Goal: Information Seeking & Learning: Learn about a topic

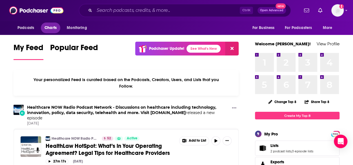
click at [50, 26] on span "Charts" at bounding box center [50, 28] width 12 height 8
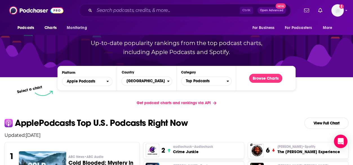
scroll to position [53, 0]
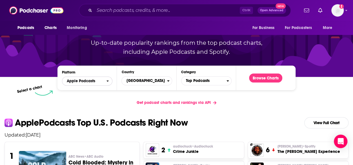
click at [105, 81] on span "Apple Podcasts" at bounding box center [84, 81] width 44 height 10
click at [250, 107] on div "Get podcast charts and rankings via API" at bounding box center [176, 103] width 353 height 14
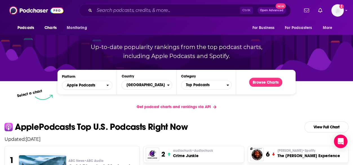
scroll to position [46, 0]
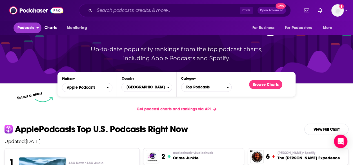
click at [36, 27] on button "Podcasts" at bounding box center [28, 28] width 28 height 11
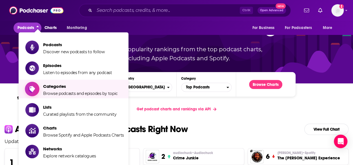
click at [66, 95] on span "Browse podcasts and episodes by topic" at bounding box center [80, 93] width 75 height 5
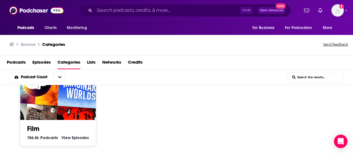
scroll to position [439, 0]
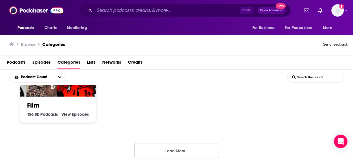
click at [173, 148] on button "Load More..." at bounding box center [176, 150] width 84 height 15
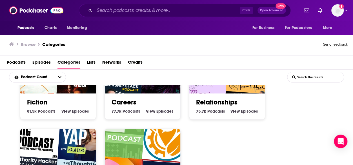
scroll to position [836, 0]
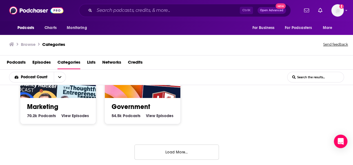
click at [311, 74] on input "List Search Input" at bounding box center [315, 77] width 56 height 10
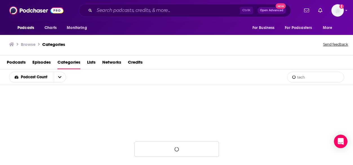
type input "tech"
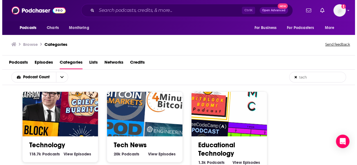
scroll to position [2, 0]
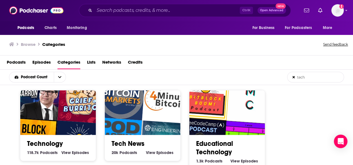
click at [124, 140] on link "Tech News" at bounding box center [127, 143] width 33 height 8
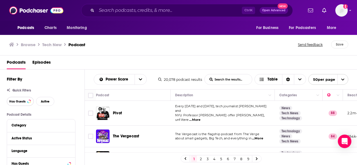
click at [16, 102] on span "Has Guests" at bounding box center [17, 101] width 16 height 3
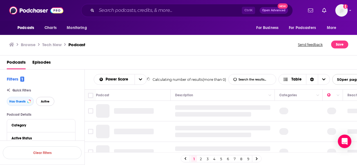
click at [44, 102] on span "Active" at bounding box center [45, 101] width 9 height 3
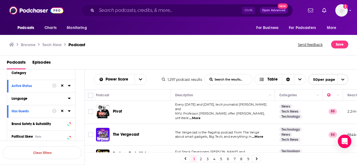
scroll to position [53, 0]
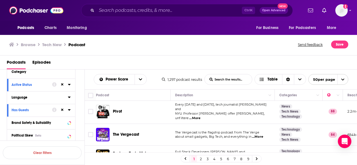
click at [68, 98] on icon at bounding box center [69, 97] width 3 height 5
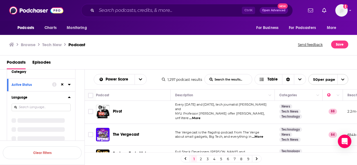
click at [70, 97] on icon at bounding box center [69, 97] width 3 height 5
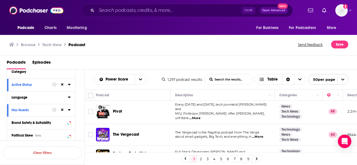
click at [70, 97] on icon at bounding box center [69, 97] width 3 height 5
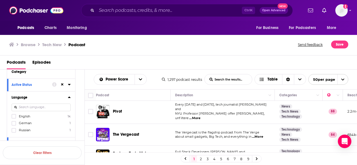
click at [70, 97] on icon at bounding box center [69, 97] width 3 height 5
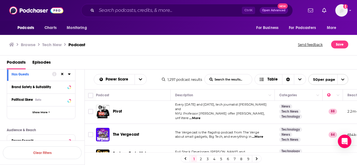
scroll to position [90, 0]
click at [42, 111] on span "Show More" at bounding box center [39, 111] width 15 height 3
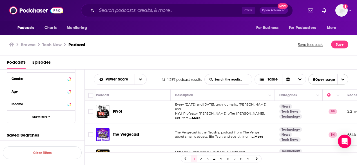
scroll to position [304, 0]
click at [260, 109] on span "Every [DATE] and [DATE], tech journalist [PERSON_NAME] and" at bounding box center [220, 106] width 91 height 8
click at [200, 116] on span "...More" at bounding box center [194, 118] width 11 height 5
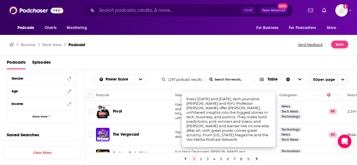
click at [176, 63] on div "Podcasts Episodes" at bounding box center [180, 64] width 346 height 12
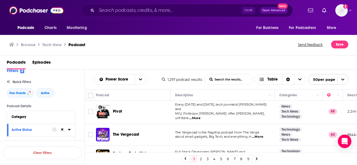
scroll to position [0, 0]
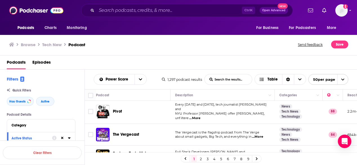
click at [200, 116] on span "...More" at bounding box center [194, 118] width 11 height 5
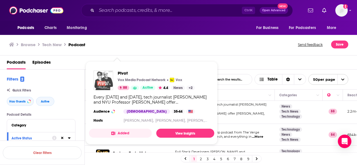
drag, startPoint x: 118, startPoint y: 109, endPoint x: 105, endPoint y: 75, distance: 36.2
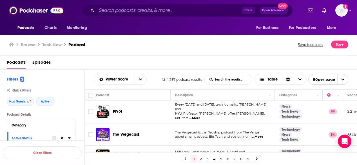
click at [260, 135] on span "...More" at bounding box center [257, 137] width 11 height 5
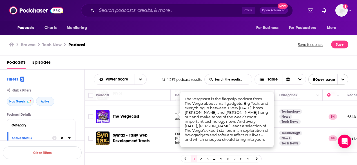
scroll to position [20, 0]
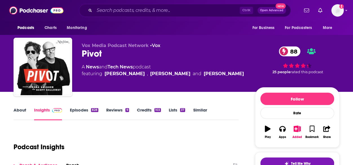
click at [82, 109] on link "Episodes 828" at bounding box center [84, 113] width 28 height 13
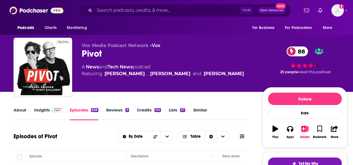
scroll to position [112, 0]
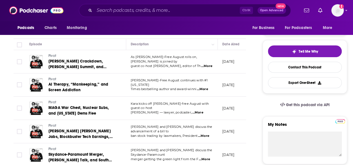
click at [207, 64] on span "...More" at bounding box center [206, 66] width 11 height 5
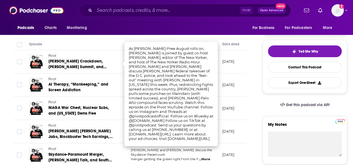
click at [96, 45] on div "Episode" at bounding box center [75, 44] width 92 height 7
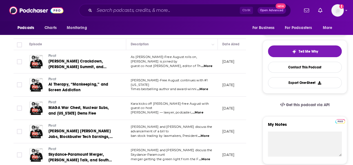
click at [204, 87] on span "...More" at bounding box center [201, 89] width 11 height 5
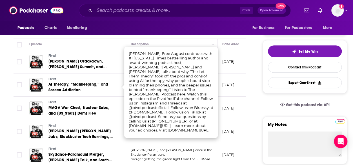
click at [95, 37] on div "Episodes of Pivot By Date Table" at bounding box center [130, 28] width 232 height 22
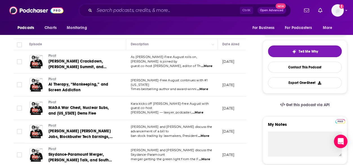
click at [202, 110] on span "...More" at bounding box center [197, 112] width 11 height 5
click at [110, 46] on div "Episode" at bounding box center [75, 44] width 92 height 7
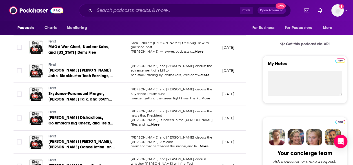
scroll to position [189, 0]
